Goal: Find specific page/section: Find specific page/section

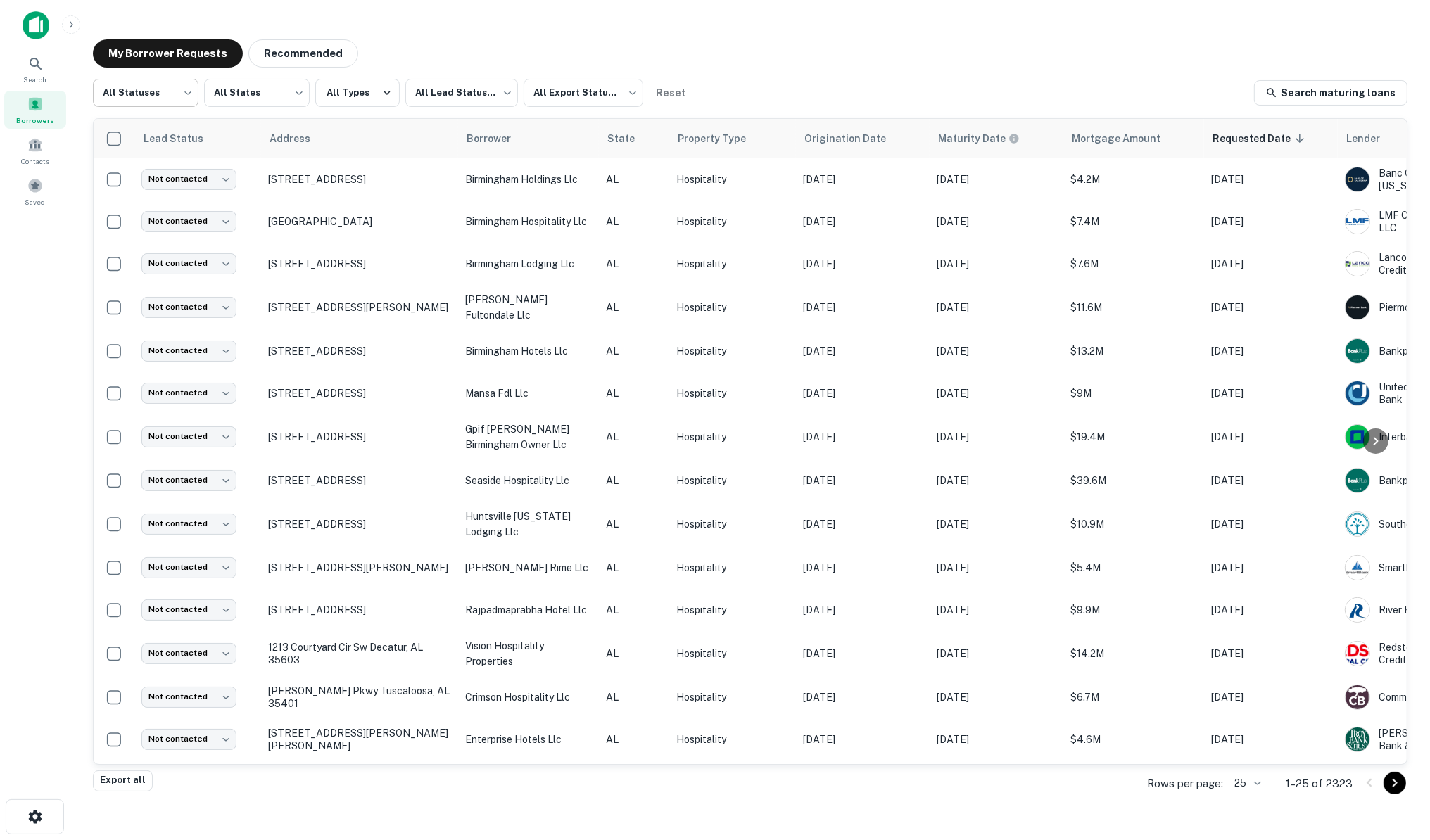
click at [185, 89] on body "Search Borrowers Contacts Saved My Borrower Requests Recommended All Statuses *…" at bounding box center [715, 420] width 1430 height 840
click at [128, 176] on li "Fulfilled" at bounding box center [145, 180] width 105 height 26
type input "*********"
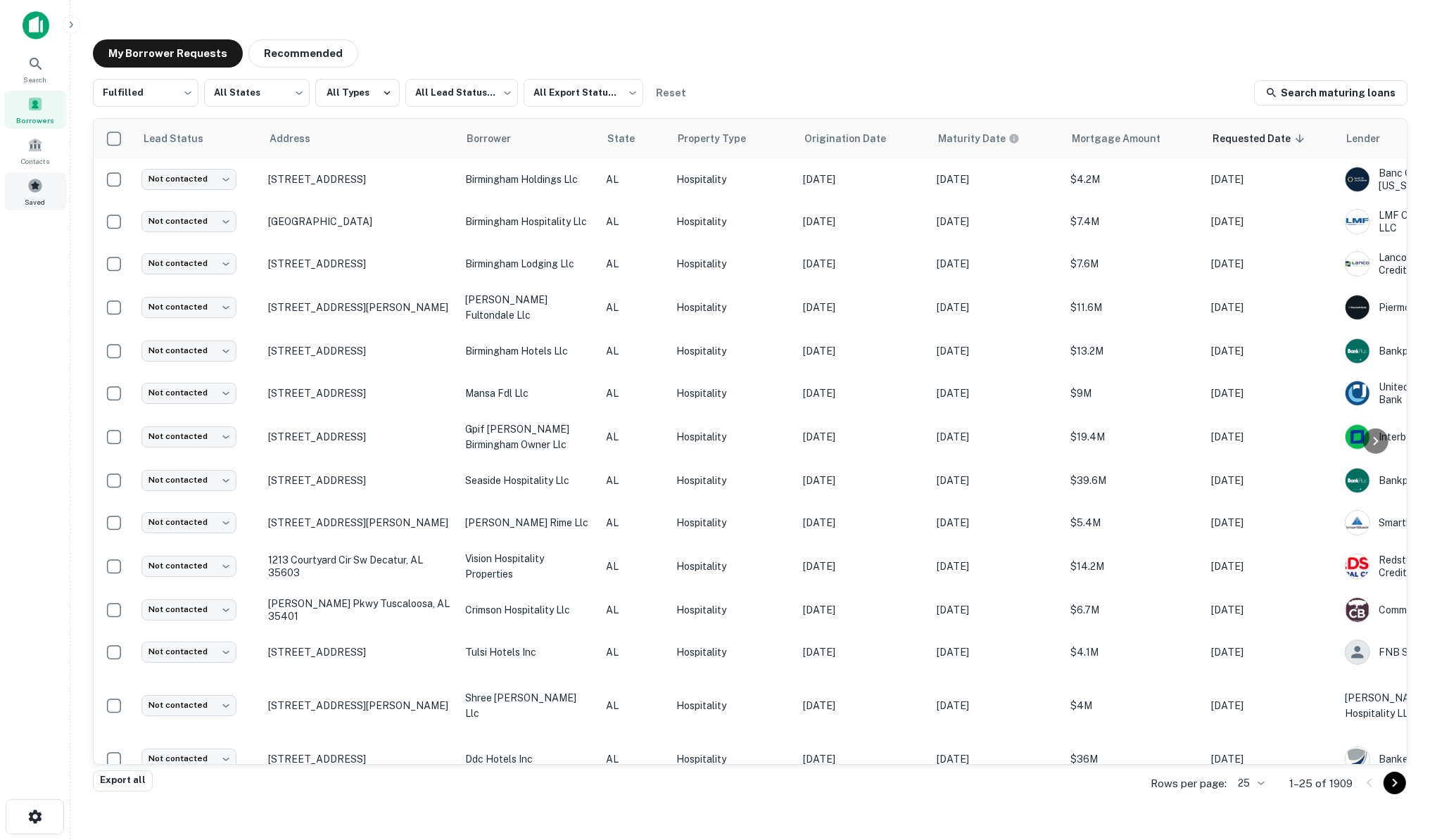
click at [33, 186] on span at bounding box center [35, 186] width 15 height 15
